Goal: Task Accomplishment & Management: Manage account settings

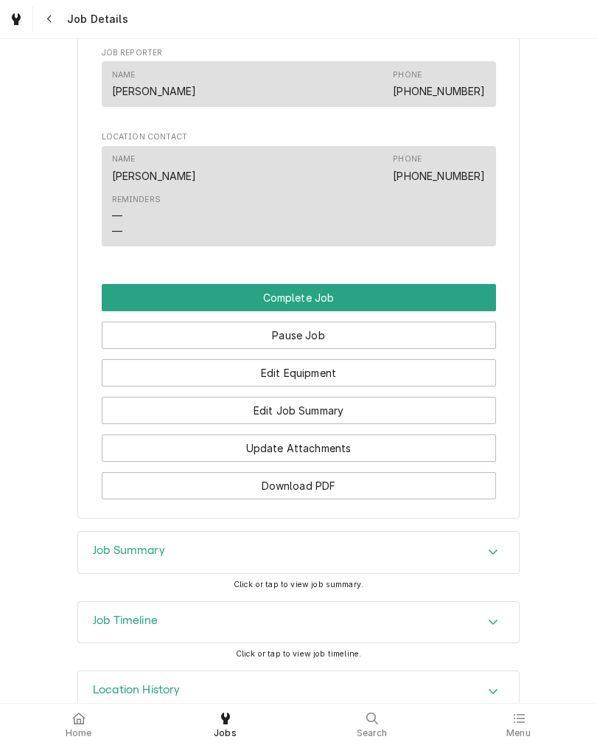
scroll to position [885, 0]
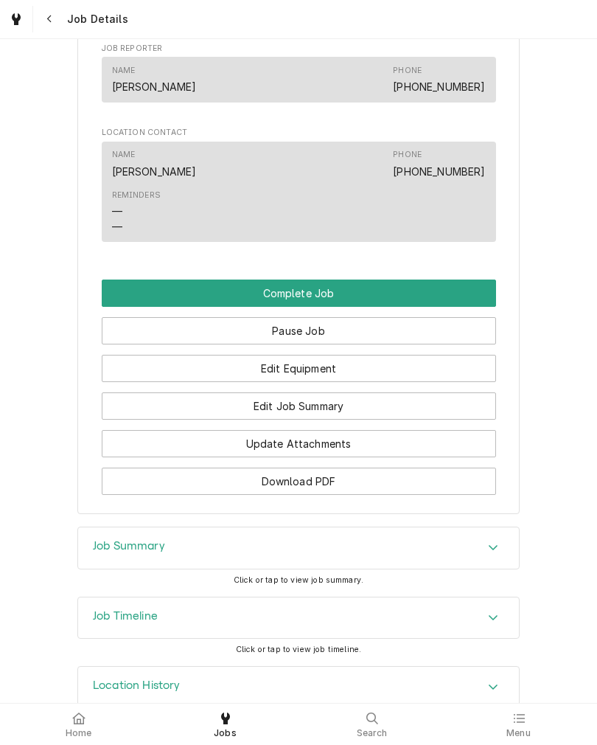
click at [142, 420] on button "Edit Job Summary" at bounding box center [299, 405] width 395 height 27
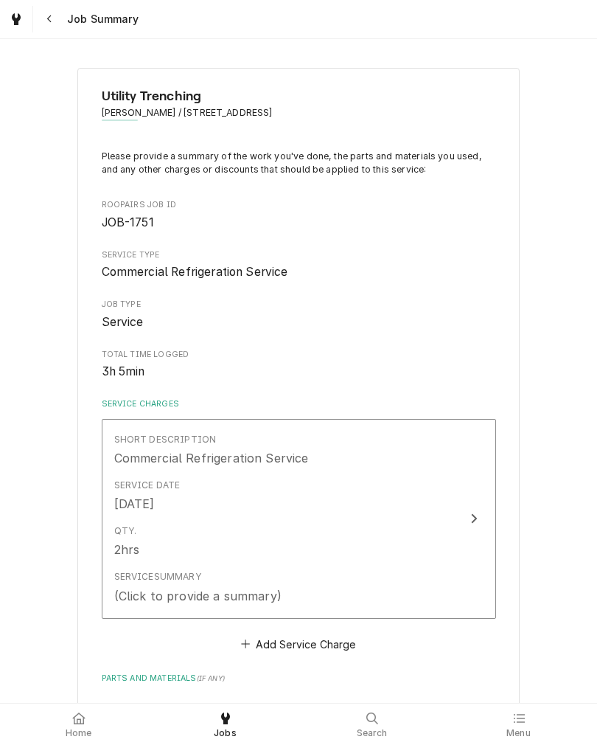
click at [172, 528] on div "Qty. 2hrs" at bounding box center [283, 541] width 338 height 46
type textarea "x"
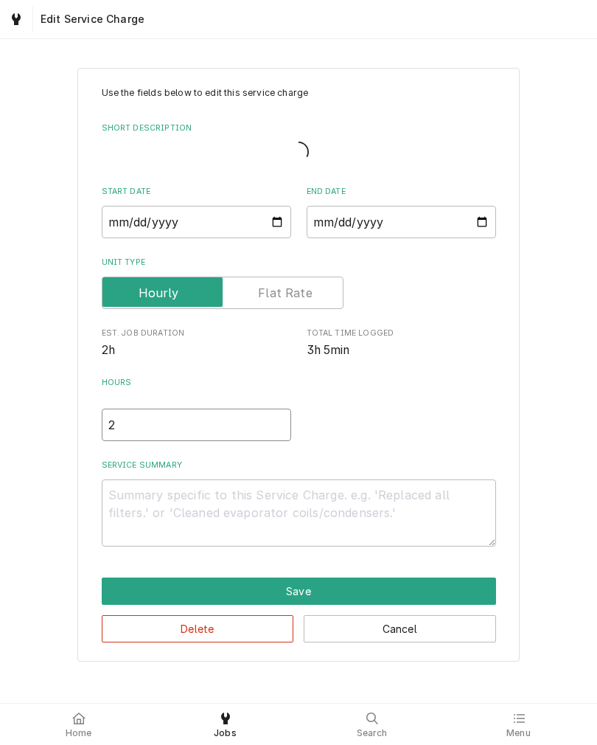
click at [136, 441] on input "2" at bounding box center [197, 425] width 190 height 32
type textarea "x"
type input "3"
type textarea "x"
type input "3"
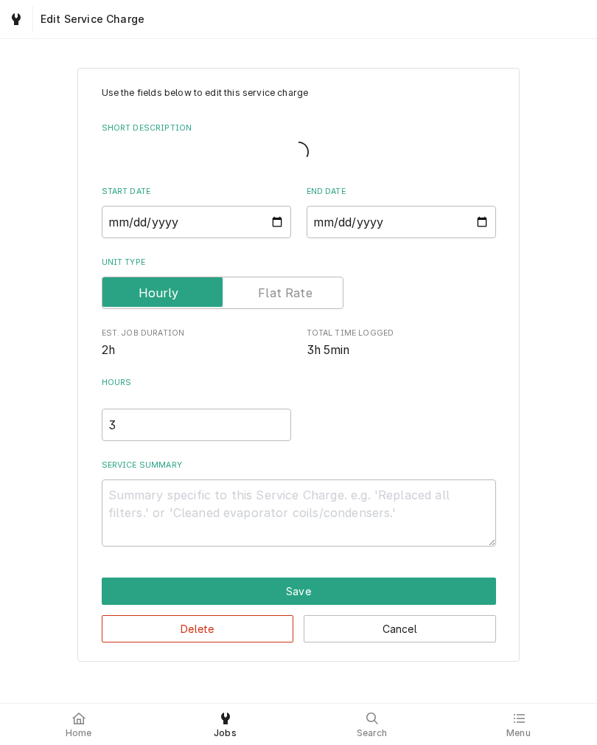
click at [135, 498] on textarea "Service Summary" at bounding box center [299, 512] width 395 height 67
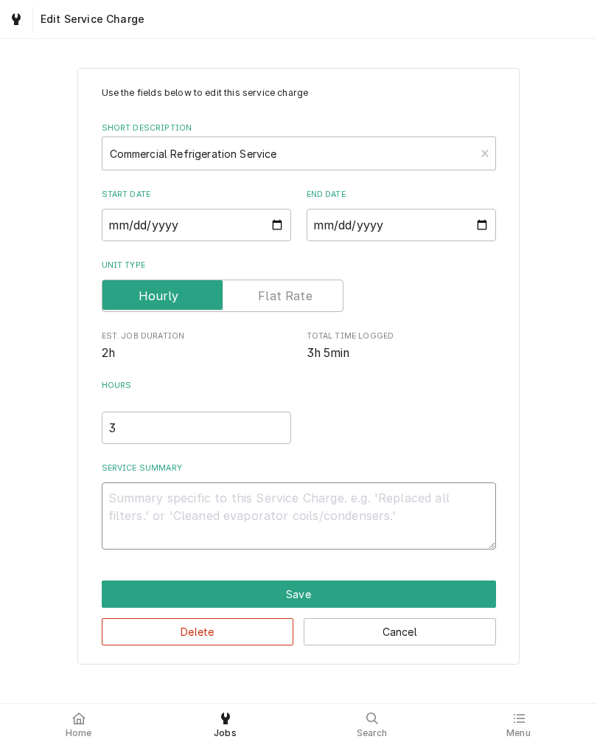
click at [122, 518] on textarea "Service Summary" at bounding box center [299, 515] width 395 height 67
type textarea "x"
type textarea "Freezer"
type textarea "x"
type textarea "Freezer"
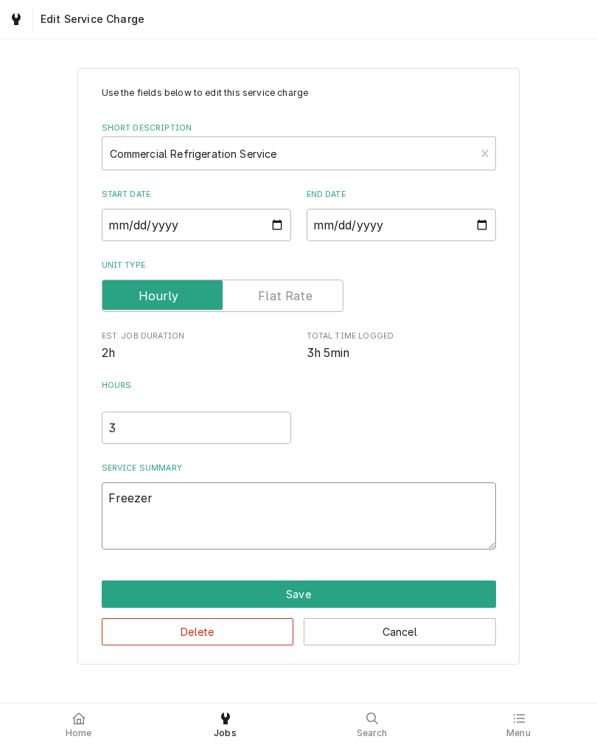
type textarea "x"
type textarea "Freezer"
type textarea "x"
type textarea "Freezer"
type textarea "x"
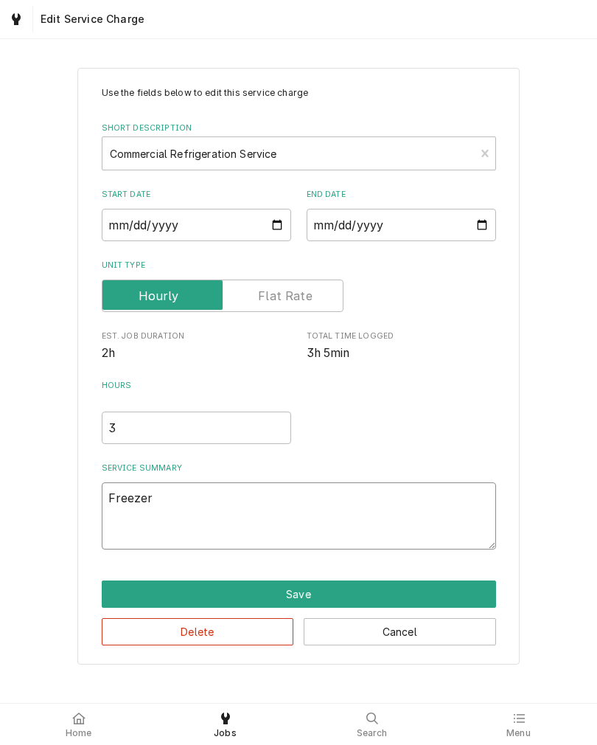
type textarea "Freeze"
type textarea "x"
type textarea "Freezer"
type textarea "x"
type textarea "Freezer"
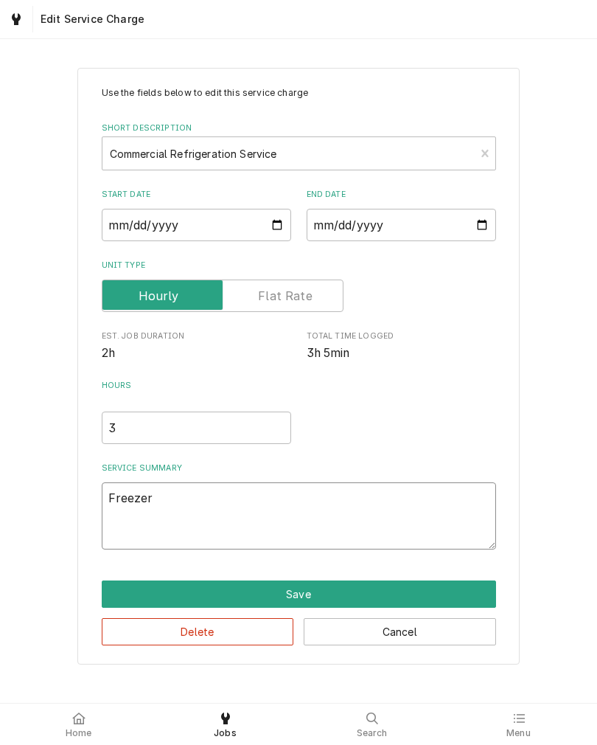
type textarea "x"
type textarea "Freezer side"
type textarea "x"
type textarea "Freezer side"
type textarea "x"
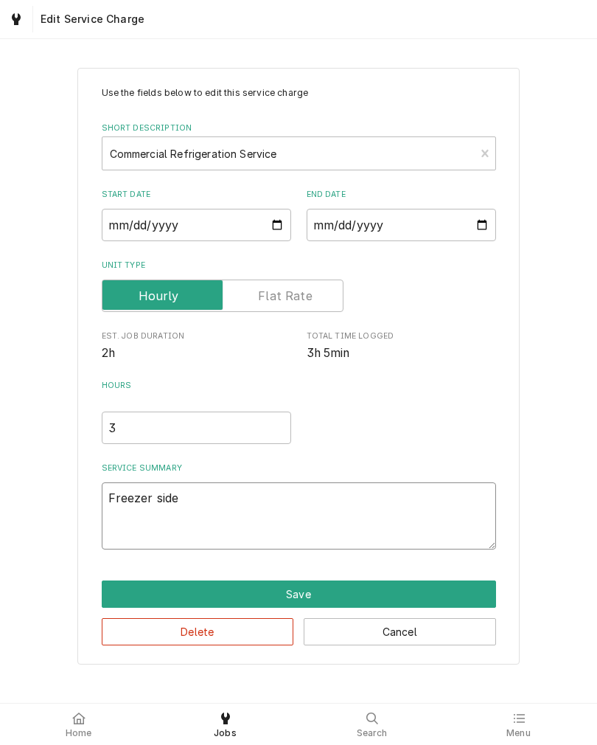
type textarea "Freezer side of"
type textarea "x"
type textarea "Freezer side of"
type textarea "x"
type textarea "Freezer side of combo"
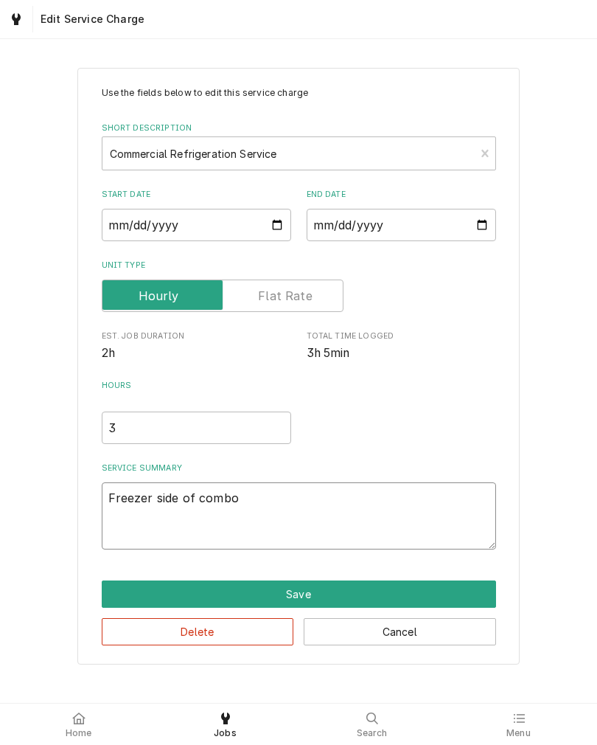
type textarea "x"
type textarea "Freezer side of combo"
type textarea "x"
type textarea "Freezer side of combo not"
type textarea "x"
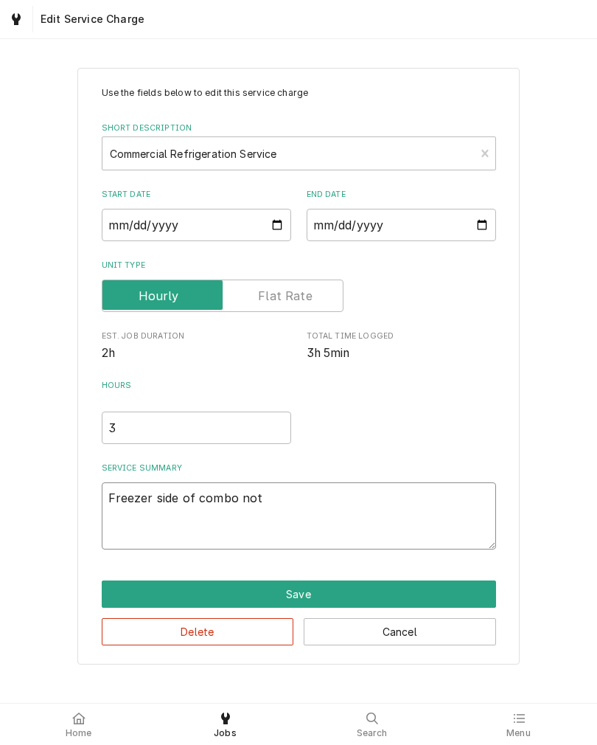
type textarea "Freezer side of combo not"
type textarea "x"
type textarea "Freezer side of combo not wonder"
type textarea "x"
type textarea "Freezer side of combo not"
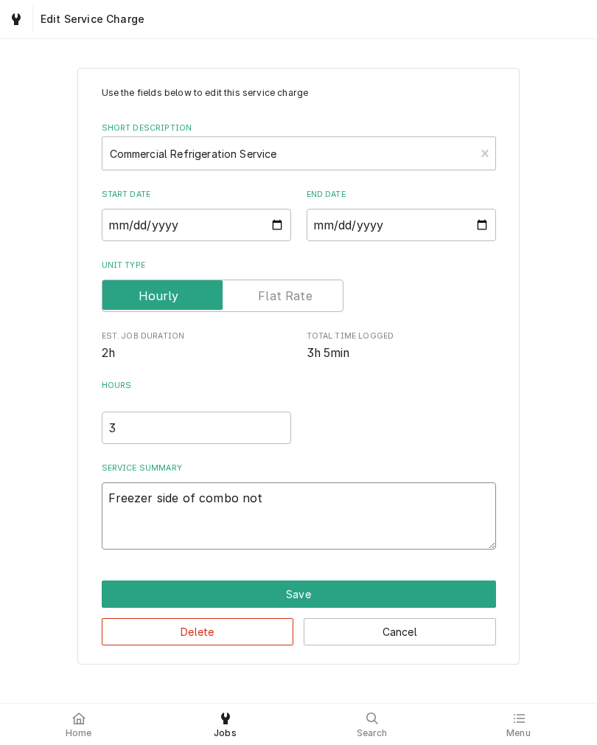
type textarea "x"
type textarea "Freezer side of combo not"
type textarea "x"
type textarea "Freezer side of combo no"
type textarea "x"
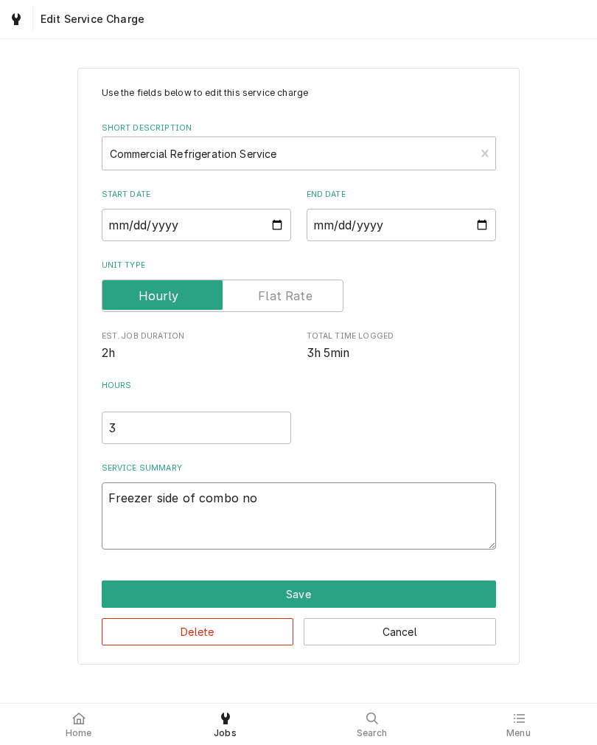
type textarea "Freezer side of combo not"
type textarea "x"
type textarea "Freezer side of combo not"
type textarea "x"
type textarea "Freezer side of combo not working"
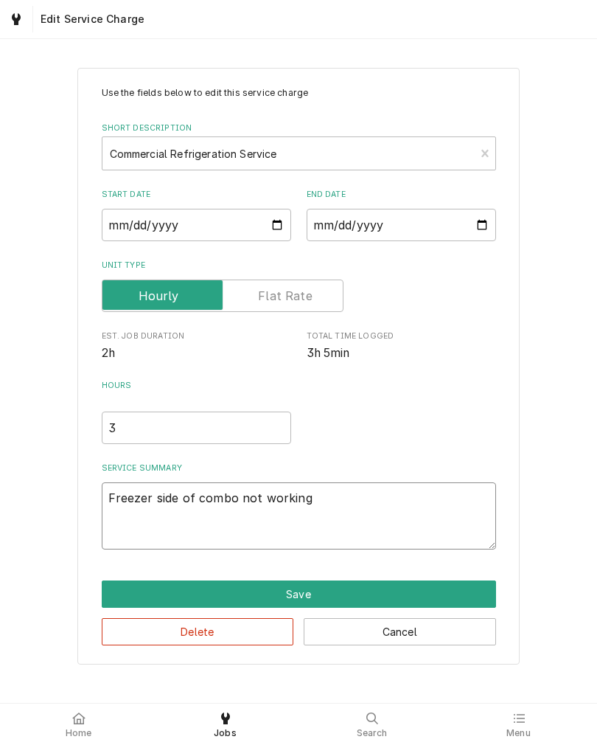
type textarea "x"
type textarea "Freezer side of combo not working."
type textarea "x"
type textarea "Freezer side of combo not working."
type textarea "x"
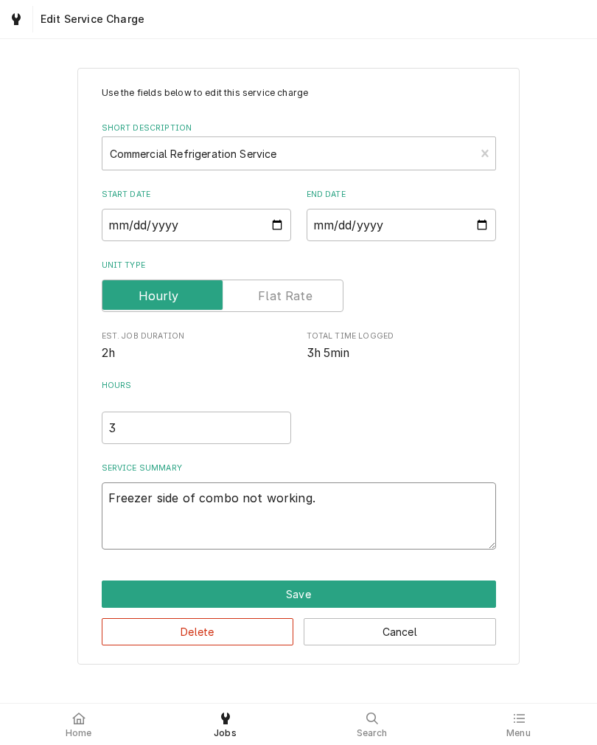
type textarea "Freezer side of combo not working."
type textarea "x"
type textarea "Freezer side of combo not working"
type textarea "x"
type textarea "Freezer side of combo not working,"
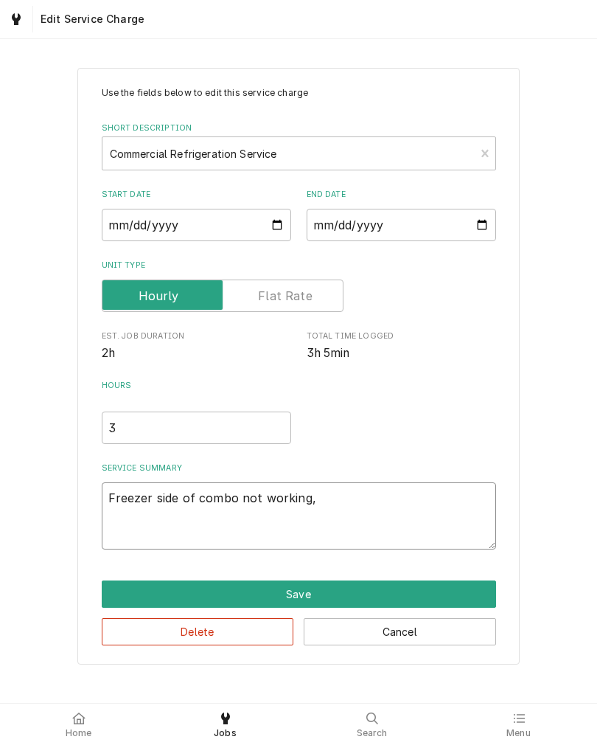
type textarea "x"
type textarea "Freezer side of combo not working,"
type textarea "x"
type textarea "Freezer side of combo not working, fan"
type textarea "x"
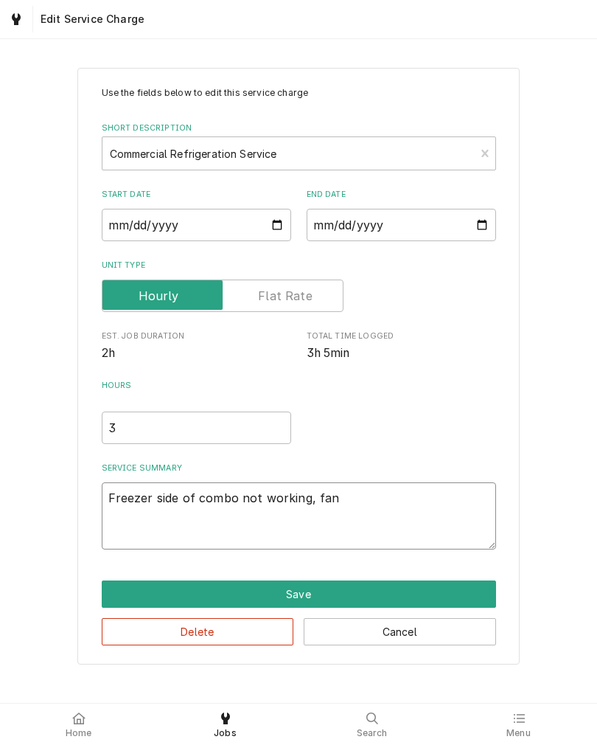
type textarea "Freezer side of combo not working, fan"
type textarea "x"
type textarea "Freezer side of combo not working, fan motor"
type textarea "x"
type textarea "Freezer side of combo not working, fan motor"
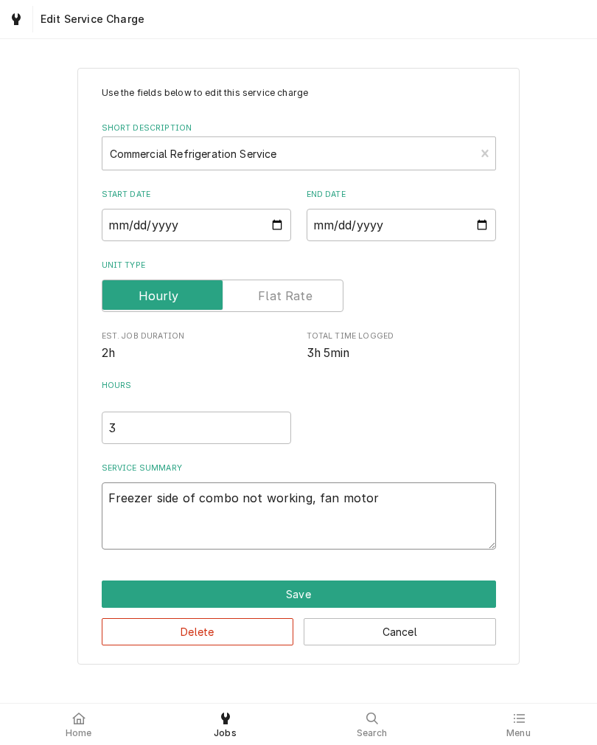
type textarea "x"
type textarea "Freezer side of combo not working, fan motor making"
type textarea "x"
type textarea "Freezer side of combo not working, fan motor making"
type textarea "x"
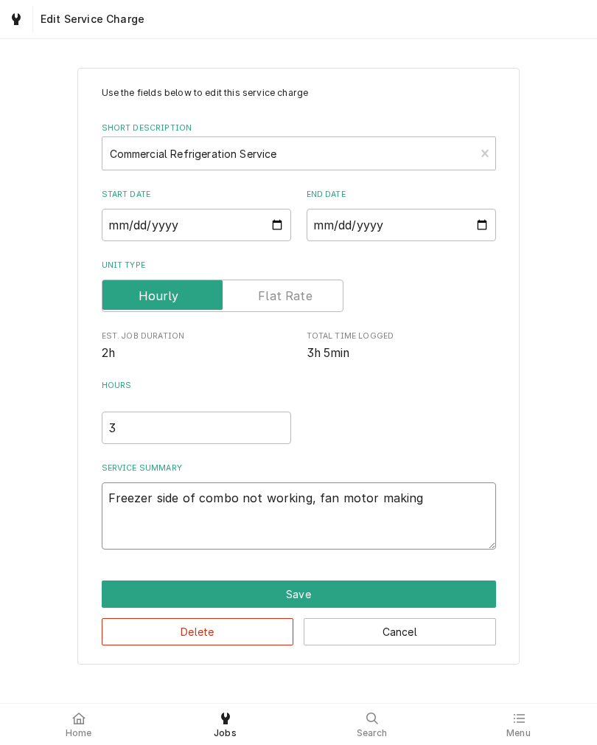
type textarea "Freezer side of combo not working, fan motor making loud"
type textarea "x"
type textarea "Freezer side of combo not working, fan motor making loud"
type textarea "x"
type textarea "Freezer side of combo not working, fan motor making loud noise"
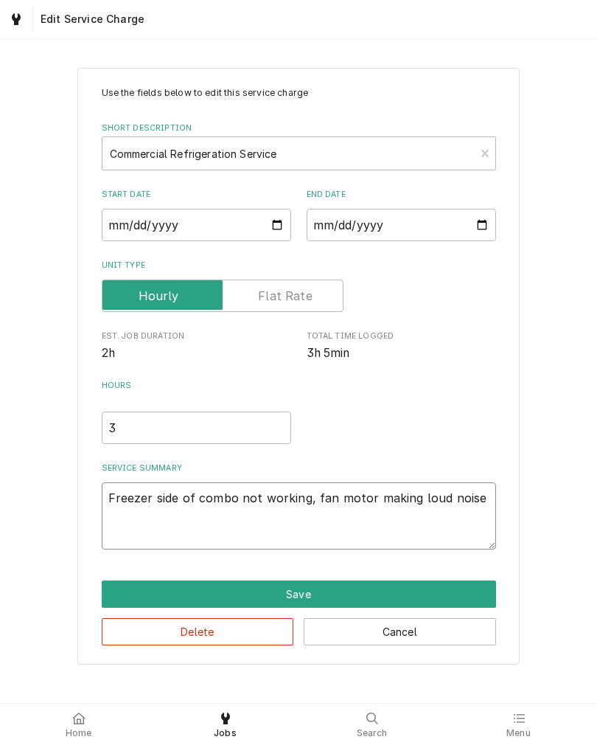
type textarea "x"
type textarea "Freezer side of combo not working, fan motor making loud noise."
type textarea "x"
type textarea "Freezer side of combo not working, fan motor making loud noise."
type textarea "x"
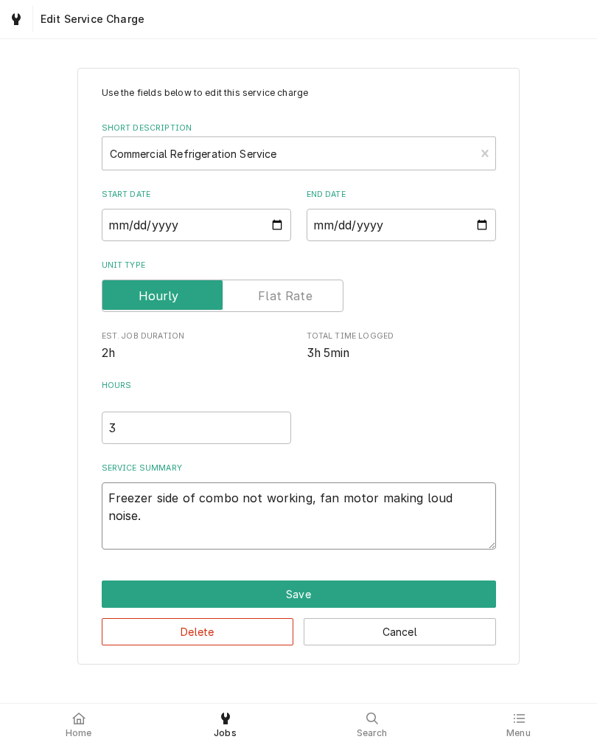
type textarea "Freezer side of combo not working, fan motor making loud noise. Found"
type textarea "x"
type textarea "Freezer side of combo not working, fan motor making loud noise. Found"
type textarea "x"
type textarea "Freezer side of combo not working, fan motor making loud noise. Found fan"
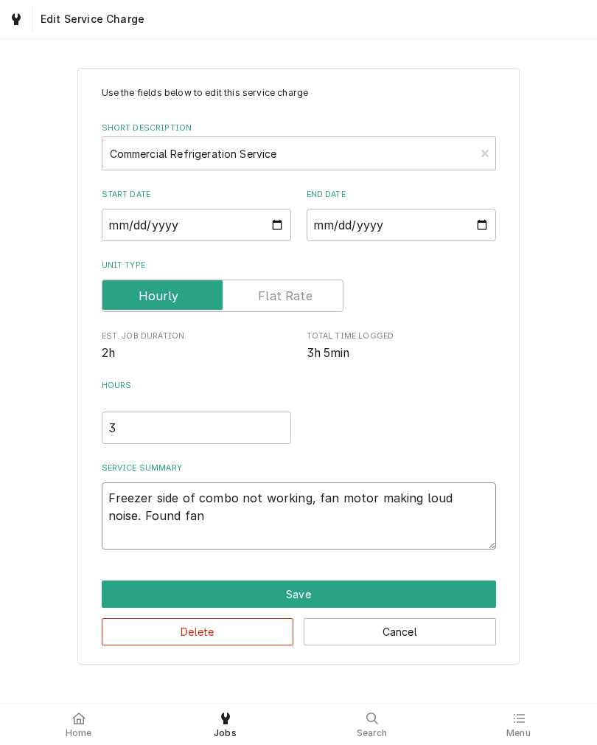
type textarea "x"
type textarea "Freezer side of combo not working, fan motor making loud noise. Found fan"
type textarea "x"
type textarea "Freezer side of combo not working, fan motor making loud noise. Found fan hitti…"
type textarea "x"
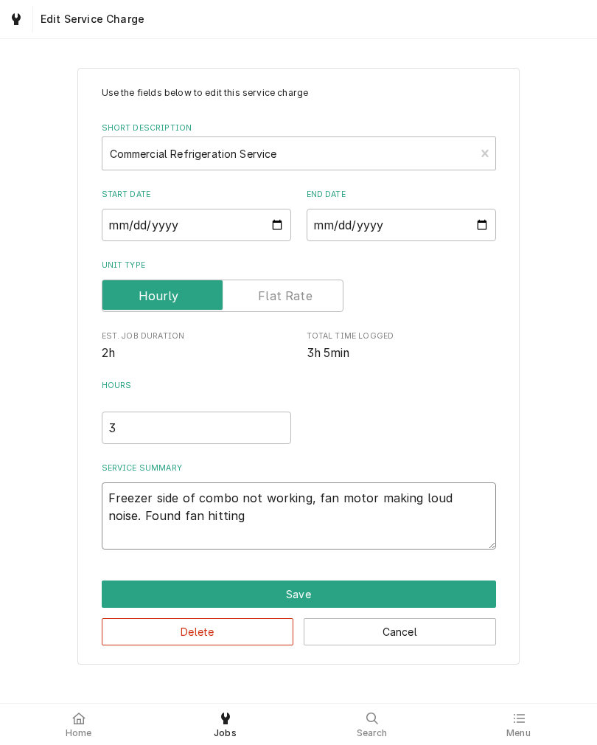
type textarea "Freezer side of combo not working, fan motor making loud noise. Found fan hitti…"
type textarea "x"
type textarea "Freezer side of combo not working, fan motor making loud noise. Found fan hitti…"
type textarea "x"
type textarea "Freezer side of combo not working, fan motor making loud noise. Found fan hitti…"
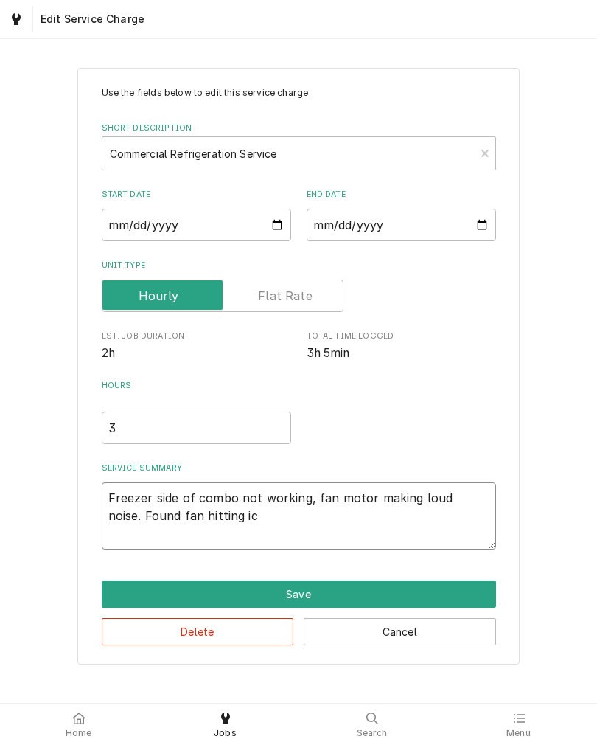
type textarea "x"
type textarea "Freezer side of combo not working, fan motor making loud noise. Found fan hitti…"
type textarea "x"
type textarea "Freezer side of combo not working, fan motor making loud noise. Found fan hitti…"
type textarea "x"
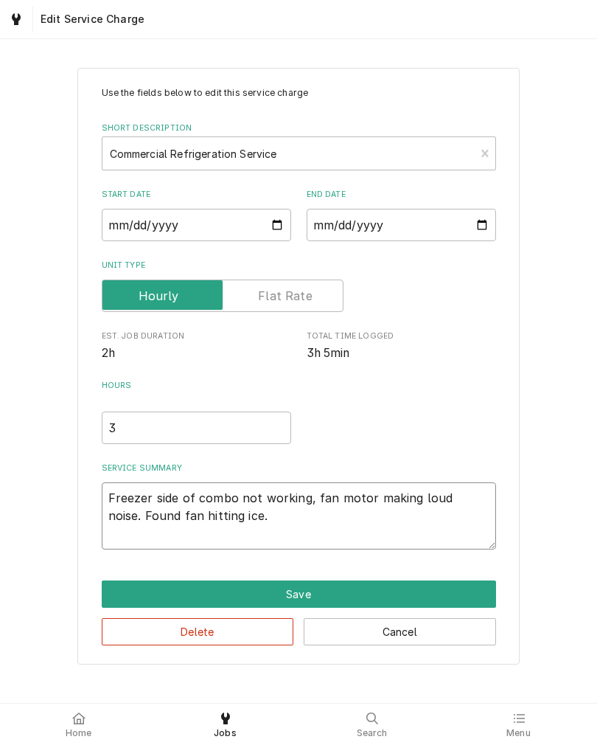
type textarea "Freezer side of combo not working, fan motor making loud noise. Found fan hitti…"
type textarea "x"
type textarea "Freezer side of combo not working, fan motor making loud noise. Found fan hitti…"
type textarea "x"
type textarea "Freezer side of combo not working, fan motor making loud noise. Found fan hitti…"
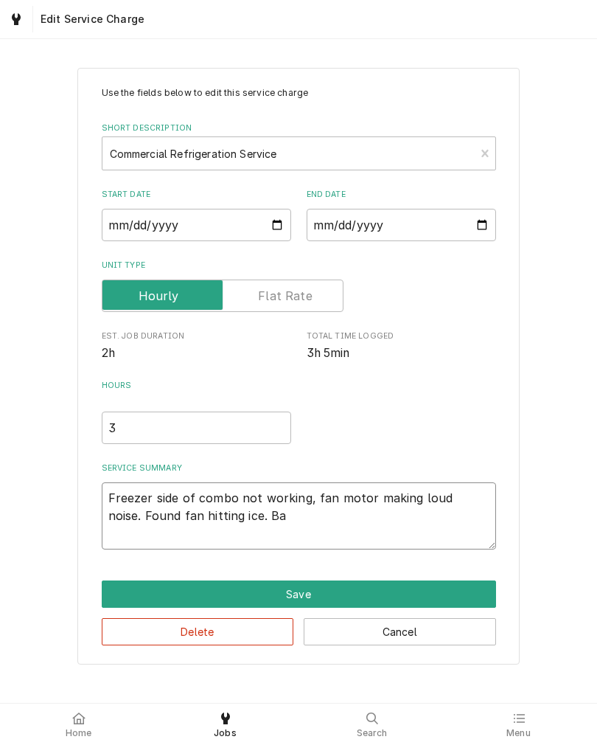
type textarea "x"
type textarea "Freezer side of combo not working, fan motor making loud noise. Found fan hitti…"
type textarea "x"
type textarea "Freezer side of combo not working, fan motor making loud noise. Found fan hitti…"
type textarea "x"
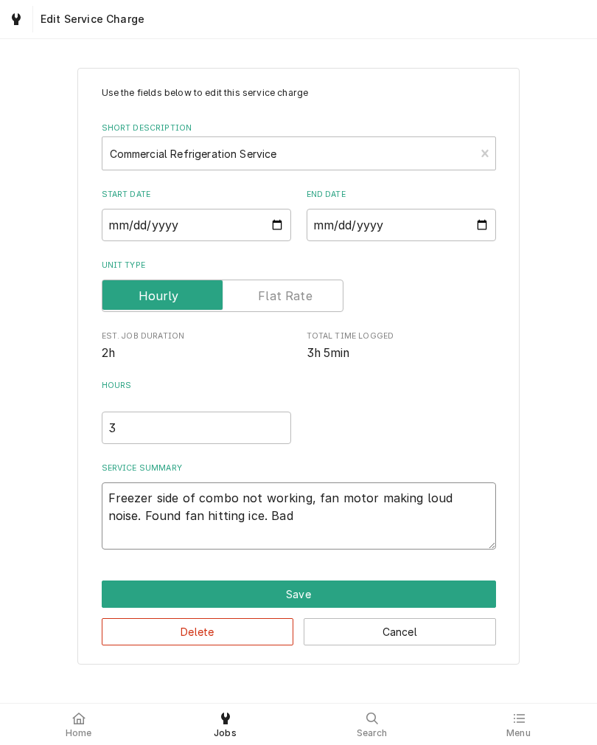
type textarea "Freezer side of combo not working, fan motor making loud noise. Found fan hitti…"
type textarea "x"
type textarea "Freezer side of combo not working, fan motor making loud noise. Found fan hitti…"
type textarea "x"
type textarea "Freezer side of combo not working, fan motor making loud noise. Found fan hitti…"
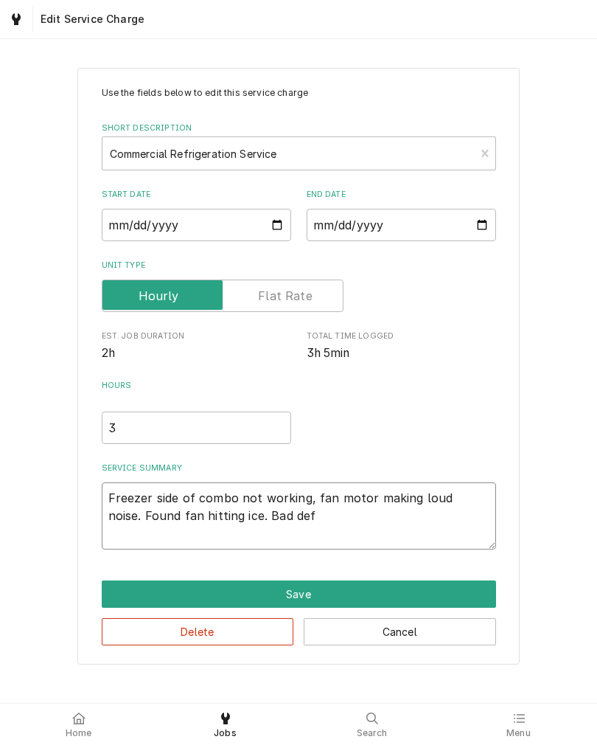
type textarea "x"
type textarea "Freezer side of combo not working, fan motor making loud noise. Found fan hitti…"
type textarea "x"
type textarea "Freezer side of combo not working, fan motor making loud noise. Found fan hitti…"
type textarea "x"
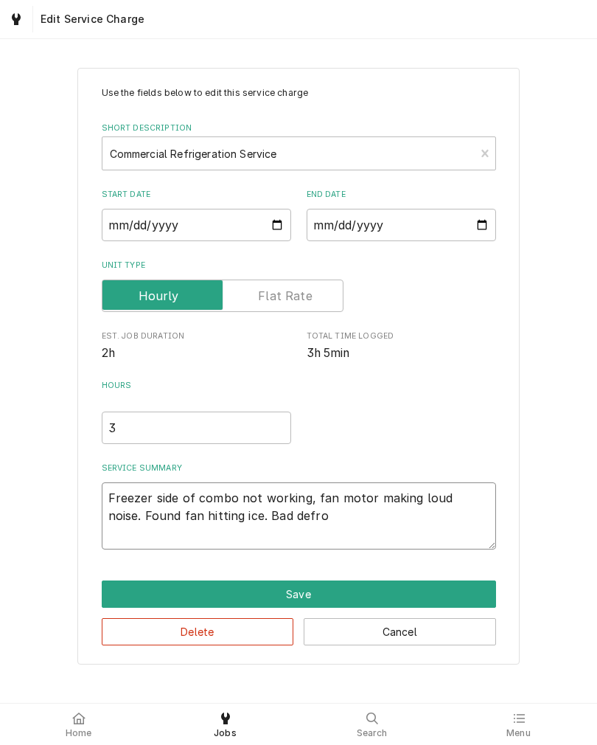
type textarea "Freezer side of combo not working, fan motor making loud noise. Found fan hitti…"
type textarea "x"
type textarea "Freezer side of combo not working, fan motor making loud noise. Found fan hitti…"
type textarea "x"
type textarea "Freezer side of combo not working, fan motor making loud noise. Found fan hitti…"
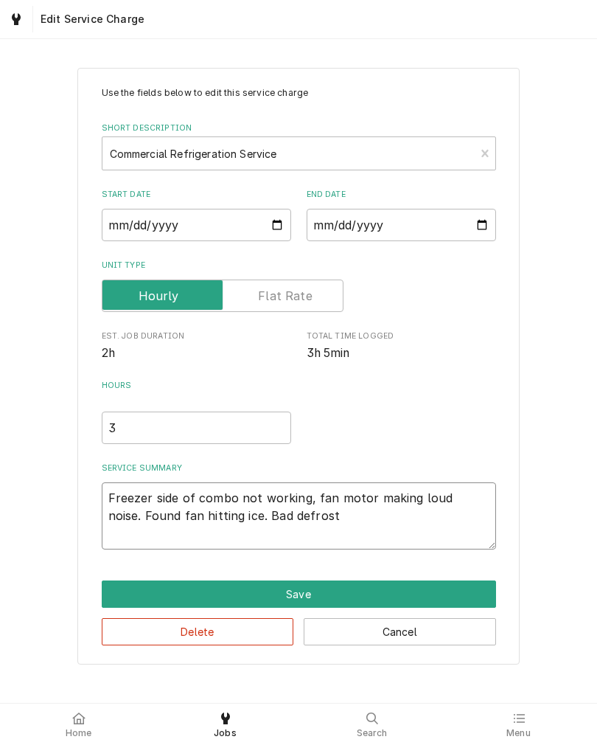
type textarea "x"
type textarea "Freezer side of combo not working, fan motor making loud noise. Found fan hitti…"
type textarea "x"
type textarea "Freezer side of combo not working, fan motor making loud noise. Found fan hitti…"
type textarea "x"
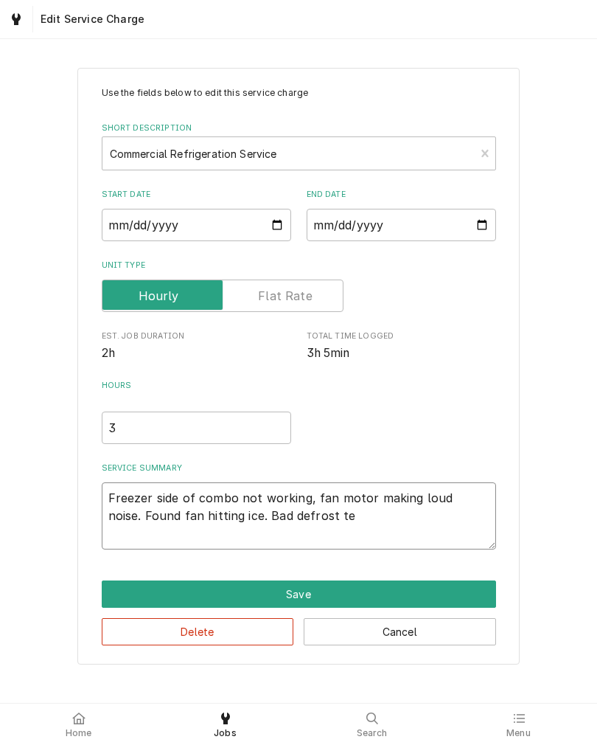
type textarea "Freezer side of combo not working, fan motor making loud noise. Found fan hitti…"
type textarea "x"
type textarea "Freezer side of combo not working, fan motor making loud noise. Found fan hitti…"
type textarea "x"
type textarea "Freezer side of combo not working, fan motor making loud noise. Found fan hitti…"
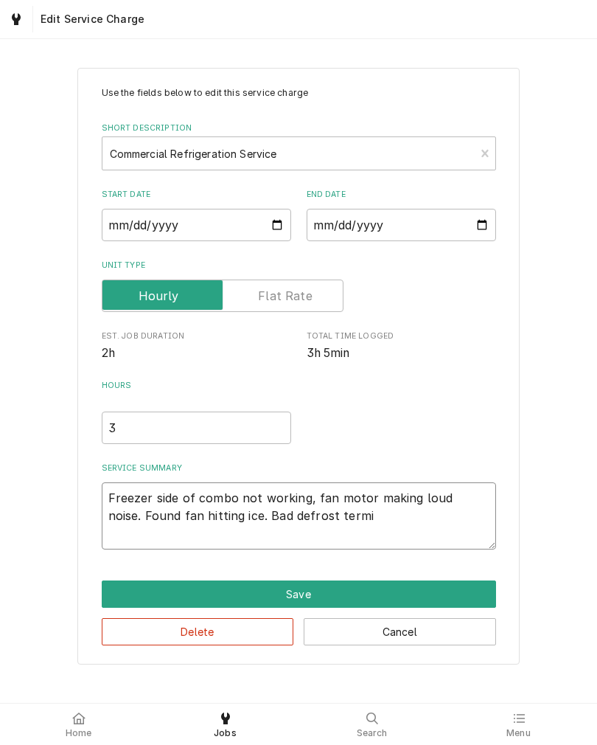
type textarea "x"
type textarea "Freezer side of combo not working, fan motor making loud noise. Found fan hitti…"
type textarea "x"
type textarea "Freezer side of combo not working, fan motor making loud noise. Found fan hitti…"
type textarea "x"
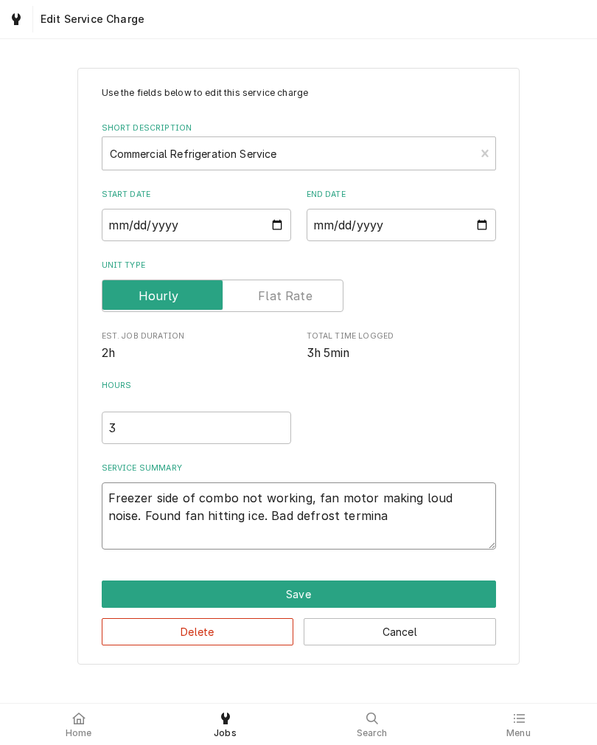
type textarea "Freezer side of combo not working, fan motor making loud noise. Found fan hitti…"
type textarea "x"
type textarea "Freezer side of combo not working, fan motor making loud noise. Found fan hitti…"
type textarea "x"
type textarea "Freezer side of combo not working, fan motor making loud noise. Found fan hitti…"
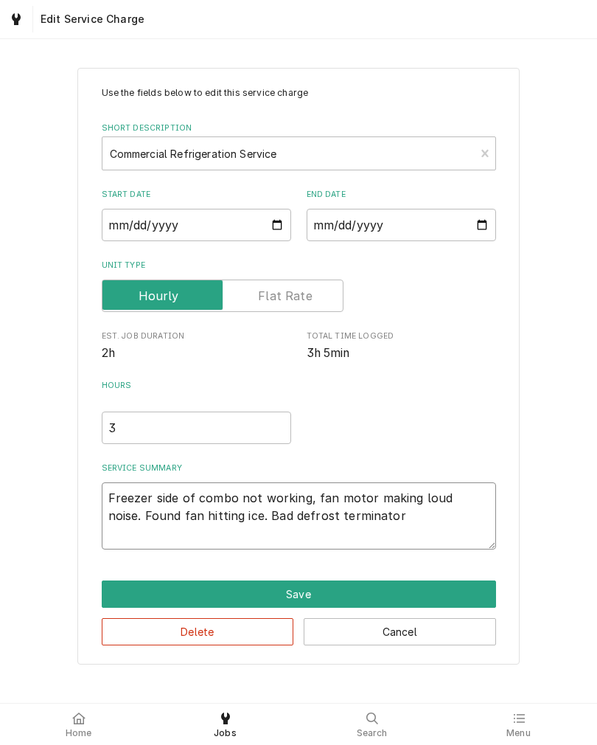
type textarea "x"
type textarea "Freezer side of combo not working, fan motor making loud noise. Found fan hitti…"
type textarea "x"
type textarea "Freezer side of combo not working, fan motor making loud noise. Found fan hitti…"
type textarea "x"
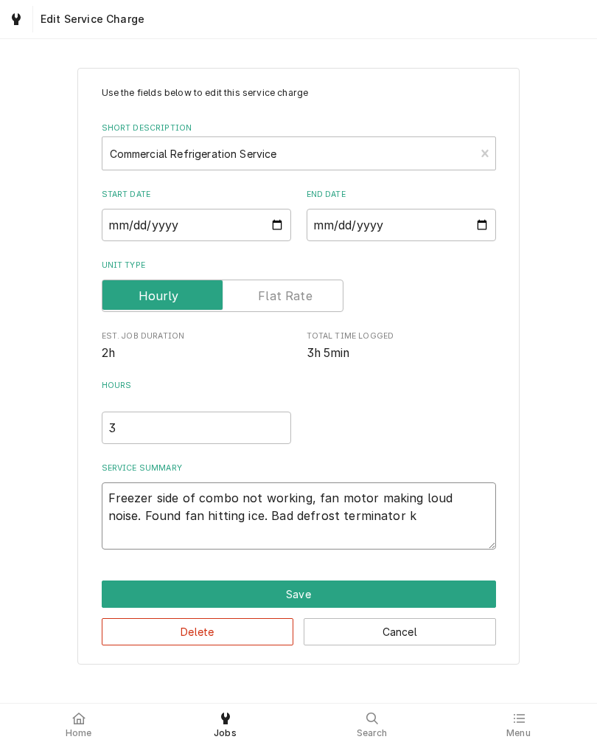
type textarea "Freezer side of combo not working, fan motor making loud noise. Found fan hitti…"
type textarea "x"
type textarea "Freezer side of combo not working, fan motor making loud noise. Found fan hitti…"
type textarea "x"
type textarea "Freezer side of combo not working, fan motor making loud noise. Found fan hitti…"
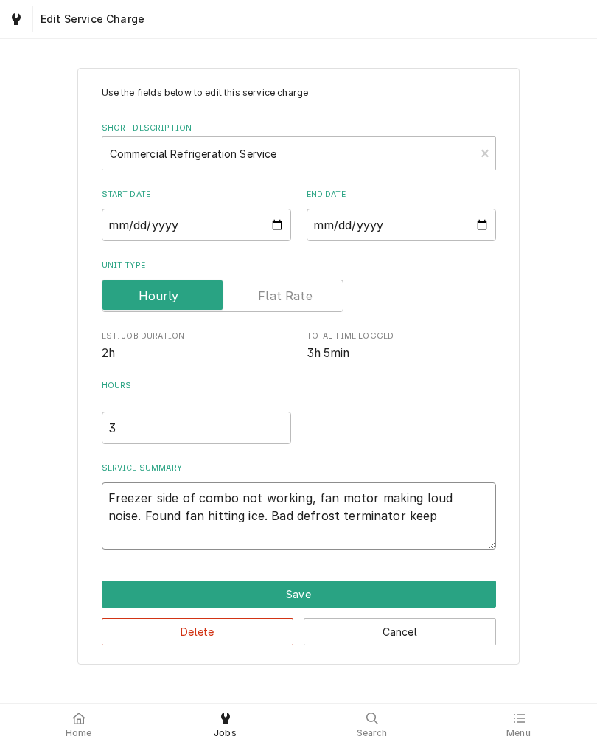
type textarea "x"
type textarea "Freezer side of combo not working, fan motor making loud noise. Found fan hitti…"
type textarea "x"
type textarea "Freezer side of combo not working, fan motor making loud noise. Found fan hitti…"
type textarea "x"
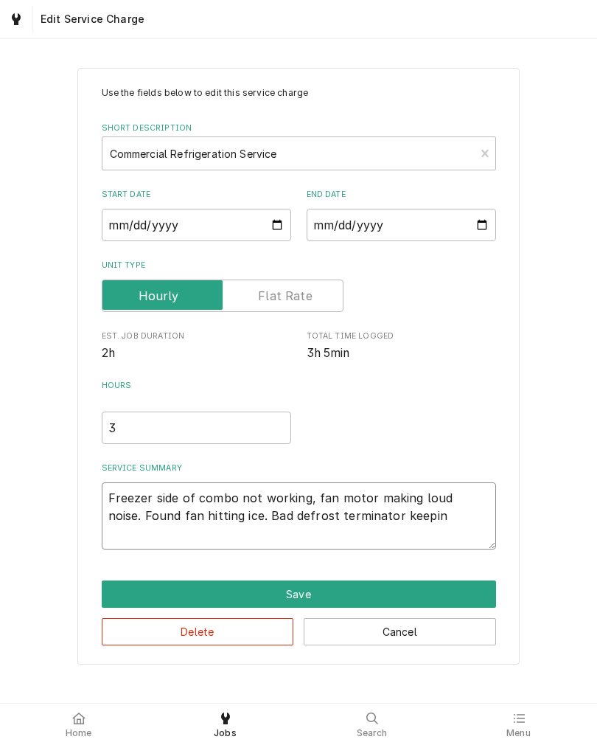
type textarea "Freezer side of combo not working, fan motor making loud noise. Found fan hitti…"
type textarea "x"
type textarea "Freezer side of combo not working, fan motor making loud noise. Found fan hitti…"
type textarea "x"
type textarea "Freezer side of combo not working, fan motor making loud noise. Found fan hitti…"
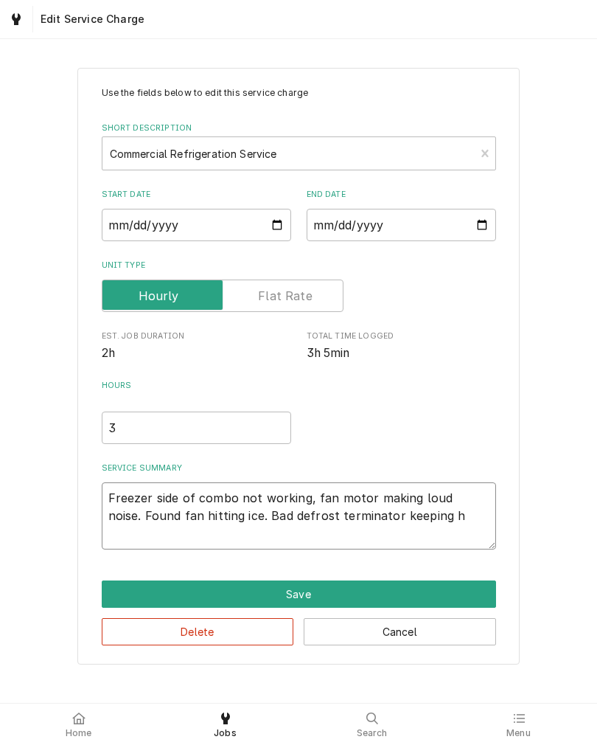
type textarea "x"
type textarea "Freezer side of combo not working, fan motor making loud noise. Found fan hitti…"
type textarea "x"
type textarea "Freezer side of combo not working, fan motor making loud noise. Found fan hitti…"
type textarea "x"
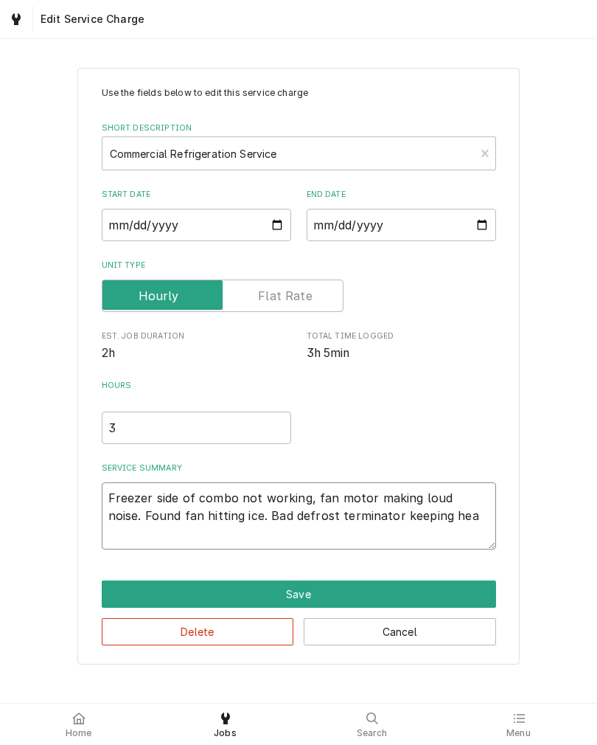
type textarea "Freezer side of combo not working, fan motor making loud noise. Found fan hitti…"
type textarea "x"
type textarea "Freezer side of combo not working, fan motor making loud noise. Found fan hitti…"
type textarea "x"
type textarea "Freezer side of combo not working, fan motor making loud noise. Found fan hitti…"
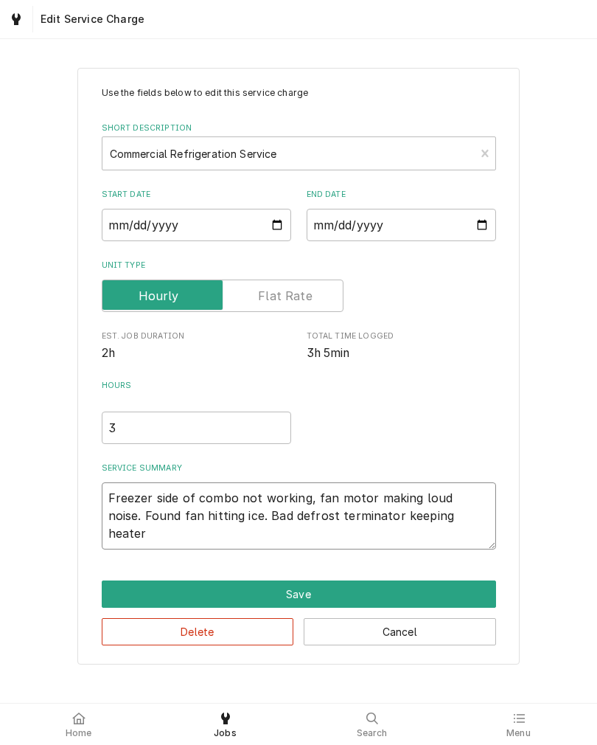
type textarea "x"
type textarea "Freezer side of combo not working, fan motor making loud noise. Found fan hitti…"
type textarea "x"
type textarea "Freezer side of combo not working, fan motor making loud noise. Found fan hitti…"
type textarea "x"
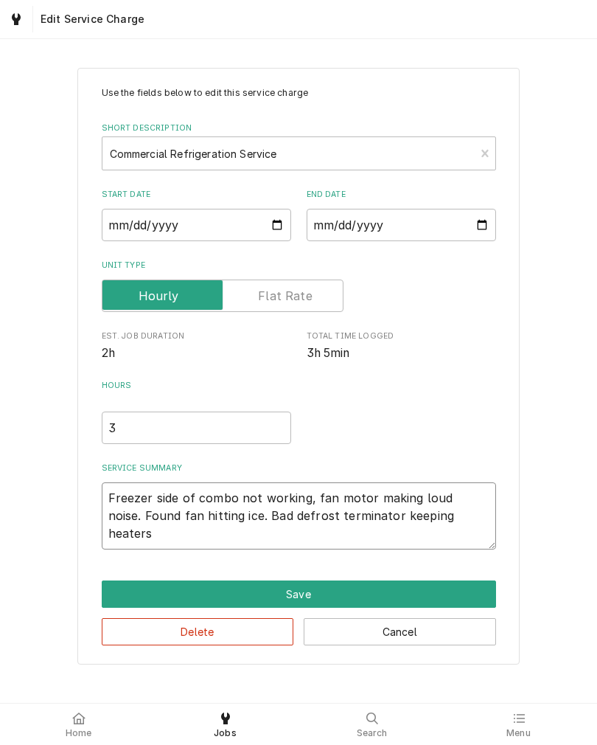
type textarea "Freezer side of combo not working, fan motor making loud noise. Found fan hitti…"
type textarea "x"
type textarea "Freezer side of combo not working, fan motor making loud noise. Found fan hitti…"
type textarea "x"
type textarea "Freezer side of combo not working, fan motor making loud noise. Found fan hitti…"
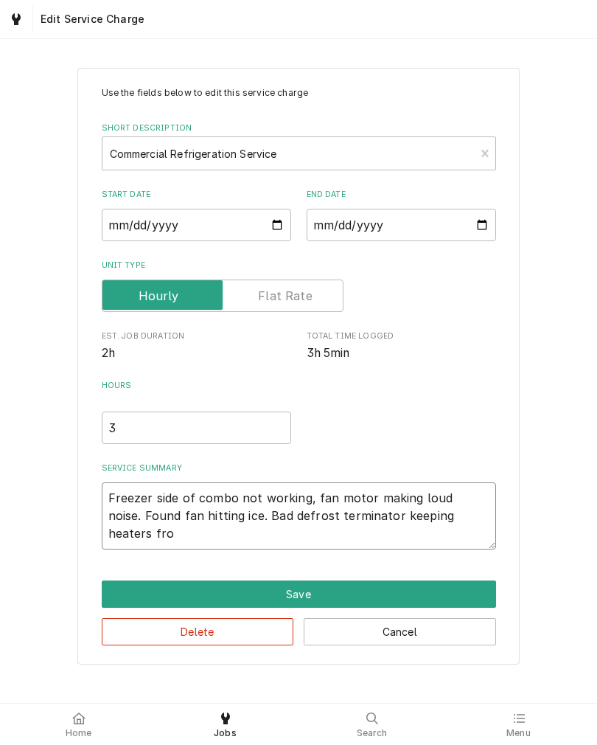
type textarea "x"
type textarea "Freezer side of combo not working, fan motor making loud noise. Found fan hitti…"
type textarea "x"
type textarea "Freezer side of combo not working, fan motor making loud noise. Found fan hitti…"
type textarea "x"
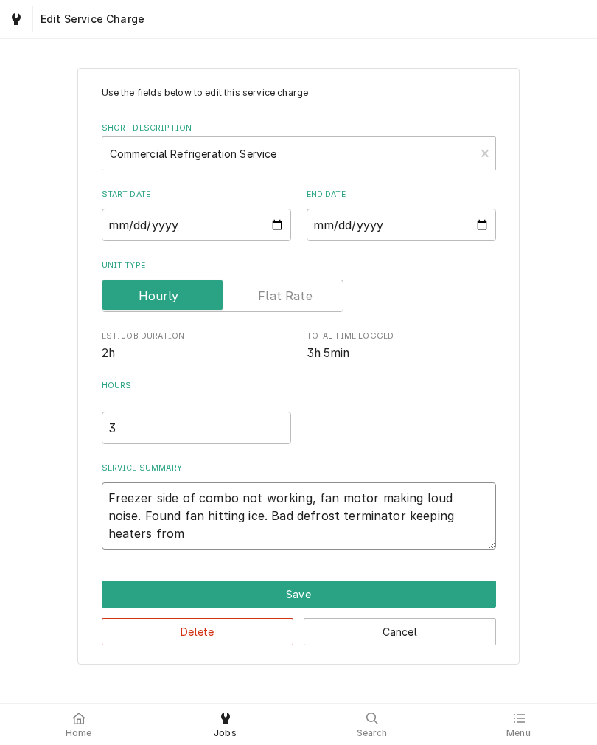
type textarea "Freezer side of combo not working, fan motor making loud noise. Found fan hitti…"
type textarea "x"
type textarea "Freezer side of combo not working, fan motor making loud noise. Found fan hitti…"
type textarea "x"
type textarea "Freezer side of combo not working, fan motor making loud noise. Found fan hitti…"
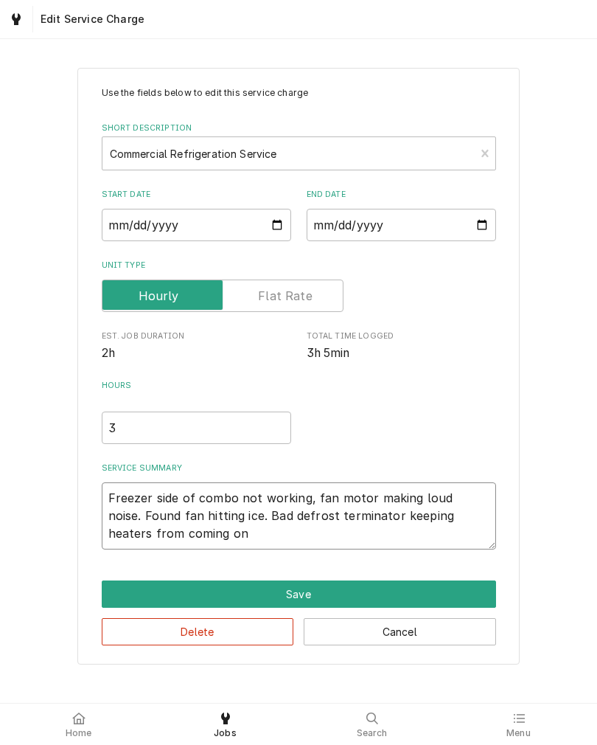
click at [135, 518] on textarea "Freezer side of combo not working, fan motor making loud noise. Found fan hitti…" at bounding box center [299, 515] width 395 height 67
click at [168, 513] on textarea "Freezer side of combo not working, fan motor making loud noise. Found fan hitti…" at bounding box center [299, 515] width 395 height 67
click at [469, 539] on textarea "Freezer side of combo not working, fan motor making loud noise. Found evaporato…" at bounding box center [299, 515] width 395 height 67
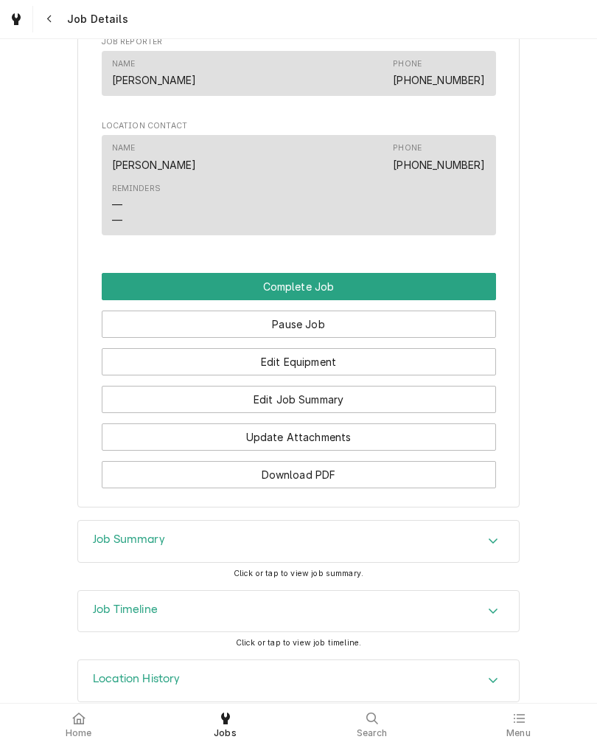
scroll to position [1077, 0]
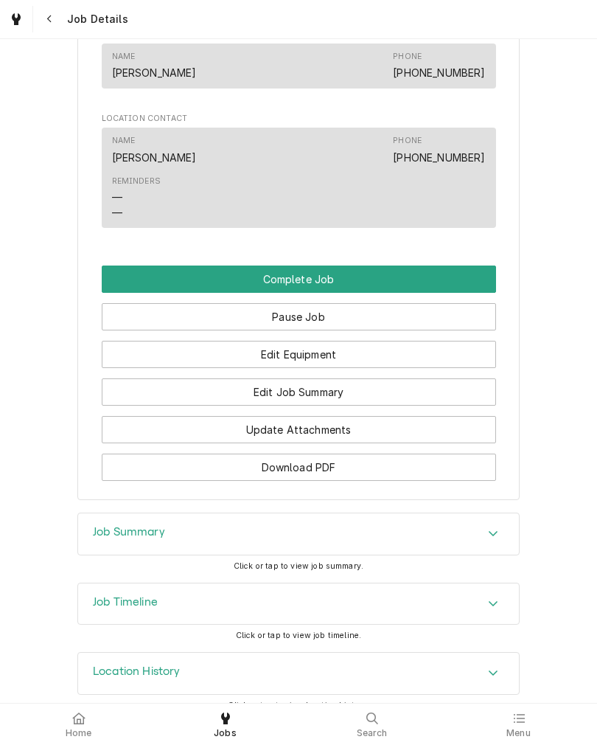
click at [444, 368] on button "Edit Equipment" at bounding box center [299, 354] width 395 height 27
click at [126, 368] on button "Edit Equipment" at bounding box center [299, 354] width 395 height 27
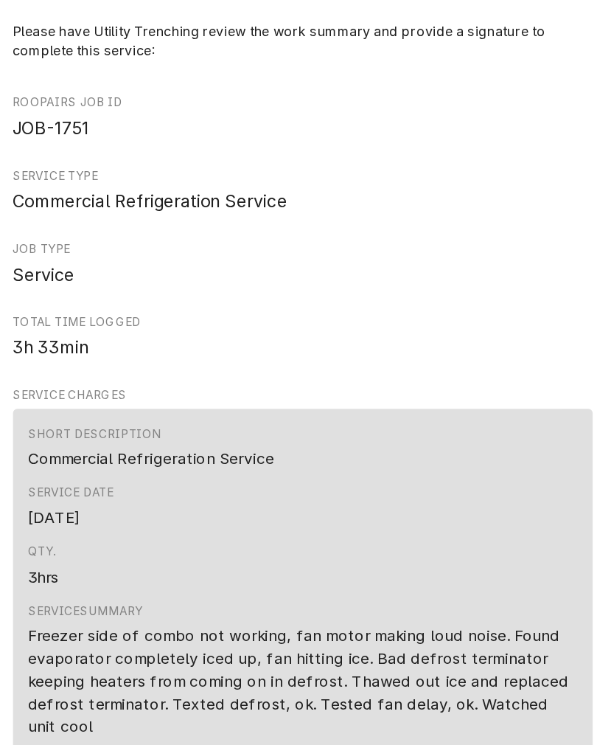
scroll to position [930, 0]
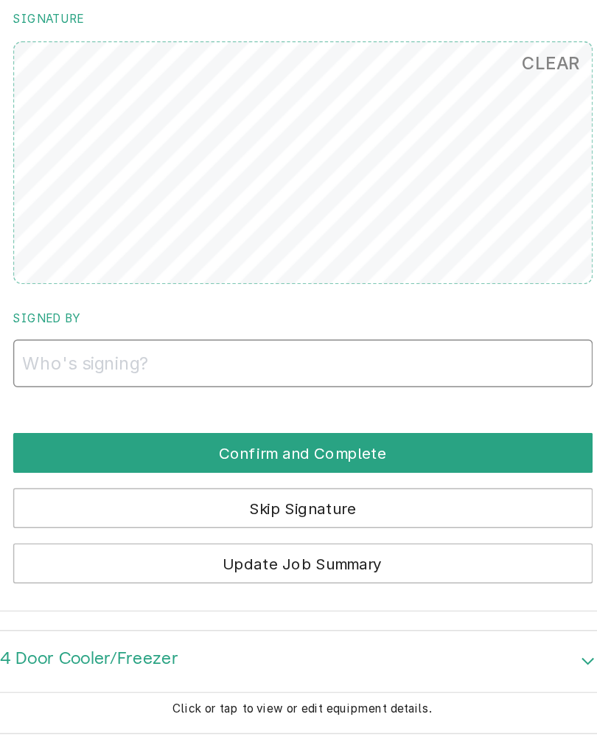
click at [102, 366] on input "Signed By" at bounding box center [299, 382] width 395 height 32
type input "Rick"
click at [102, 429] on button "Confirm and Complete" at bounding box center [299, 442] width 395 height 27
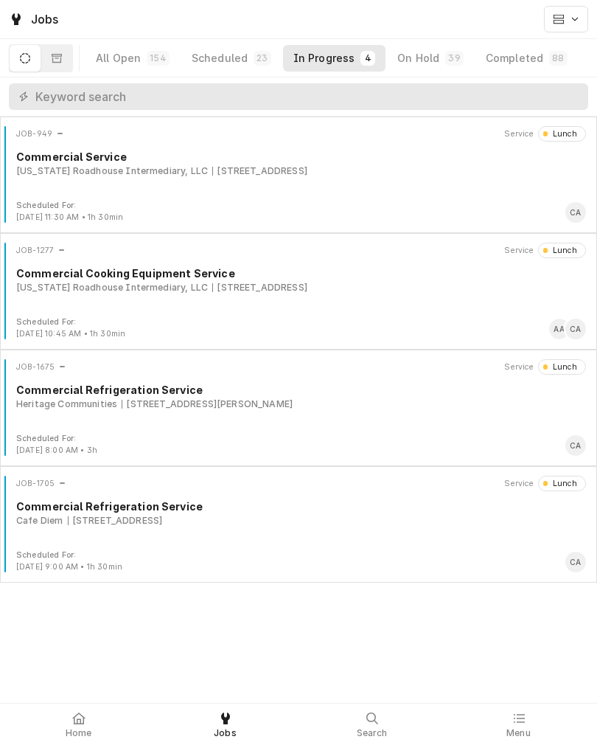
click at [80, 730] on span "Home" at bounding box center [79, 733] width 27 height 12
